Goal: Task Accomplishment & Management: Manage account settings

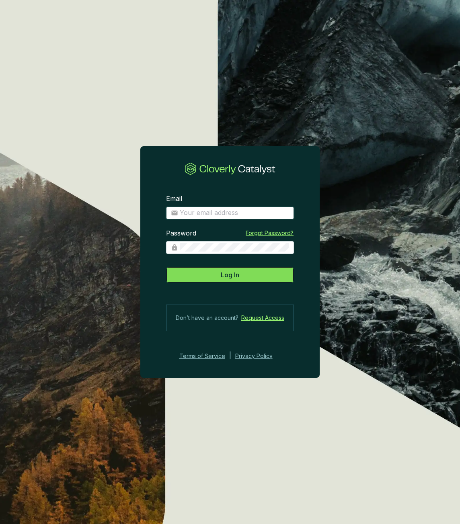
type input "[EMAIL_ADDRESS][DOMAIN_NAME]"
click at [224, 278] on span "Log In" at bounding box center [230, 275] width 18 height 10
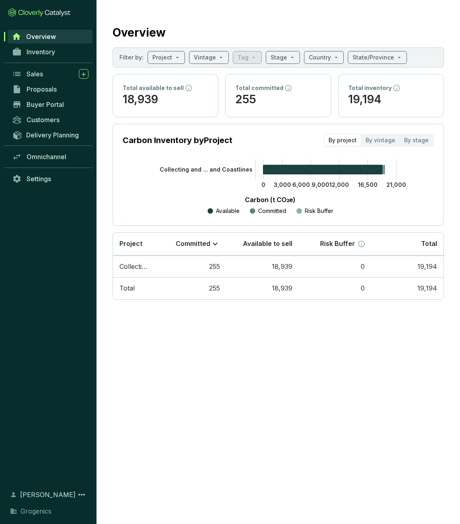
click at [75, 492] on span "[PERSON_NAME]" at bounding box center [47, 495] width 55 height 10
click at [80, 490] on icon at bounding box center [82, 495] width 10 height 10
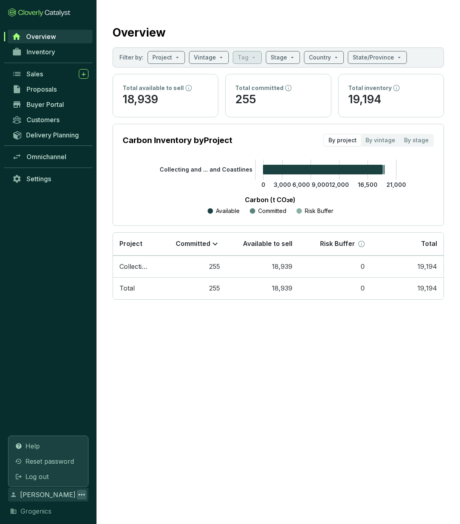
click at [48, 490] on span "[PERSON_NAME]" at bounding box center [47, 495] width 55 height 10
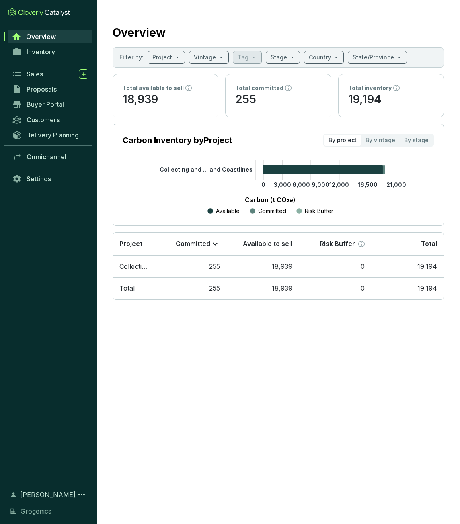
click at [43, 514] on span "Grogenics" at bounding box center [35, 511] width 31 height 10
click at [16, 512] on icon at bounding box center [13, 511] width 7 height 10
click at [14, 509] on icon at bounding box center [13, 511] width 7 height 10
